Goal: Find specific page/section: Find specific page/section

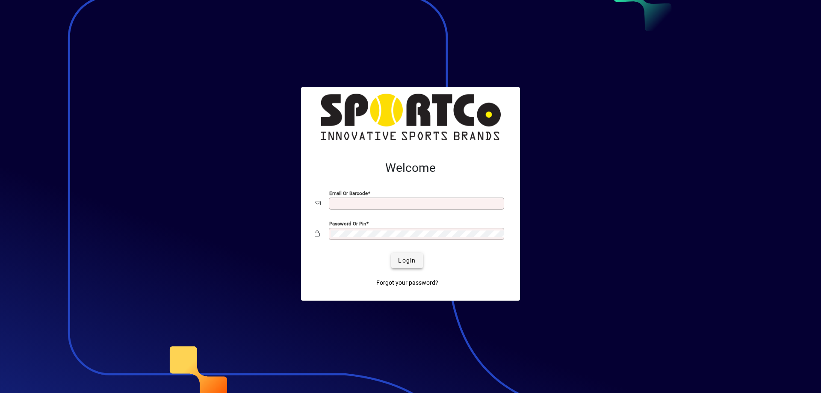
type input "**********"
click at [401, 263] on span "Login" at bounding box center [407, 260] width 18 height 9
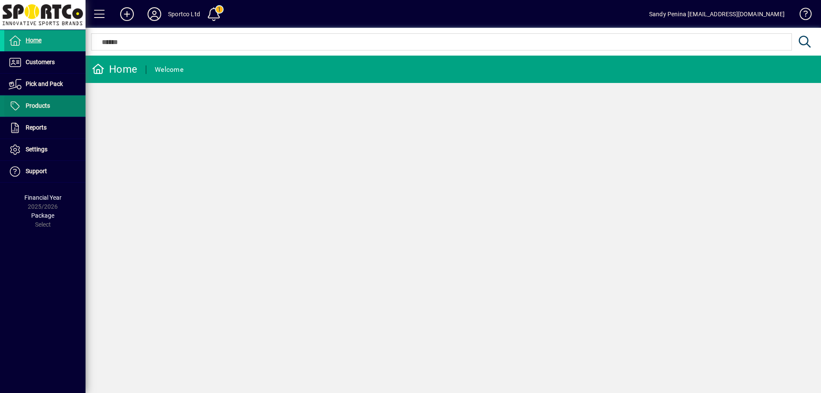
click at [41, 97] on span at bounding box center [44, 106] width 81 height 21
